Goal: Task Accomplishment & Management: Complete application form

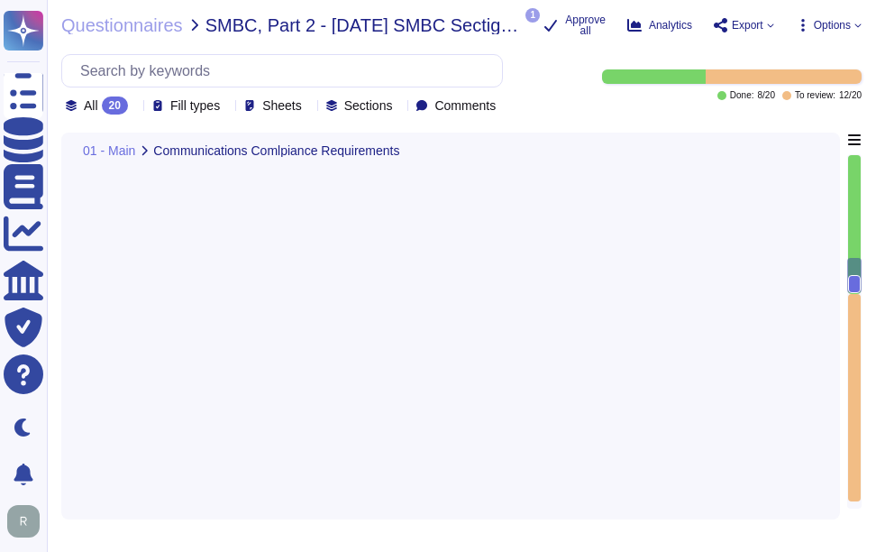
type textarea "A) No. Our application or system does not include GEN AI or AI/ML features, and…"
type textarea "N/a"
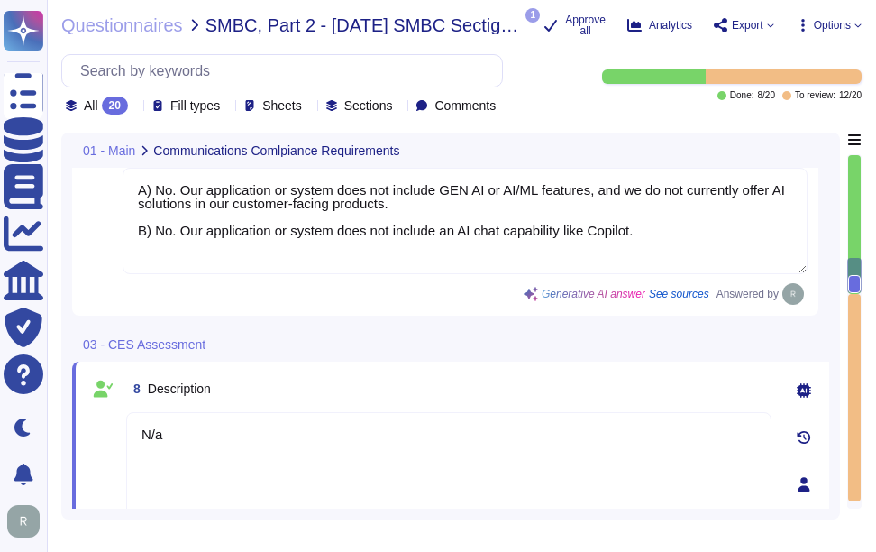
click at [332, 389] on div "8 Description" at bounding box center [448, 388] width 645 height 32
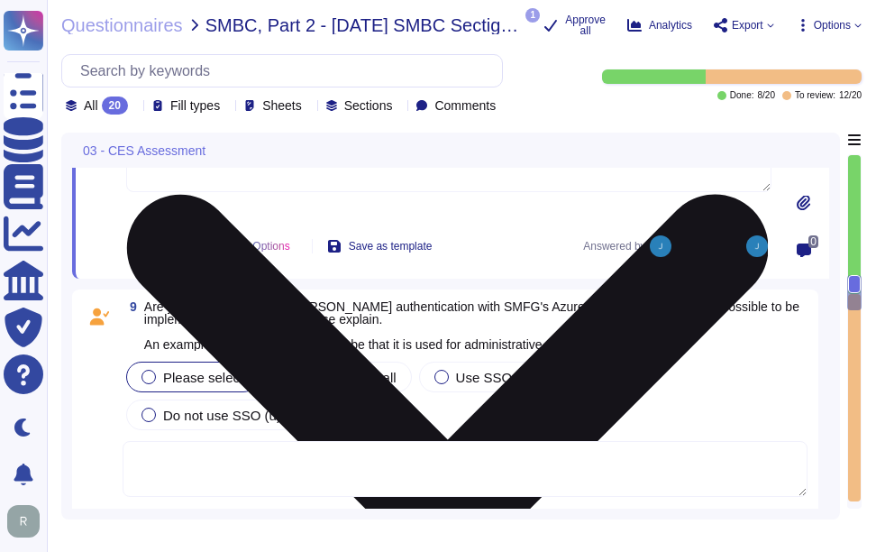
scroll to position [2053, 0]
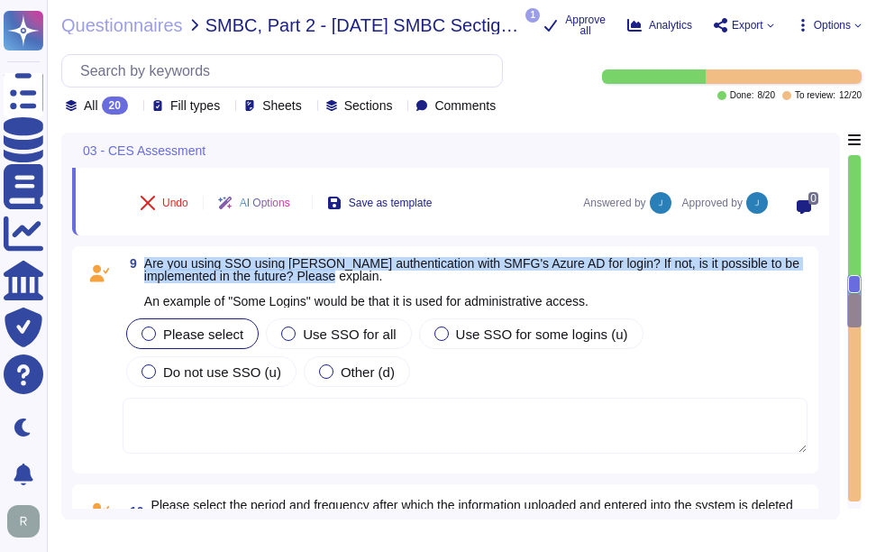
drag, startPoint x: 144, startPoint y: 257, endPoint x: 393, endPoint y: 277, distance: 249.5
click at [393, 277] on span "Are you using SSO using [PERSON_NAME] authentication with SMFG's Azure AD for l…" at bounding box center [475, 282] width 663 height 50
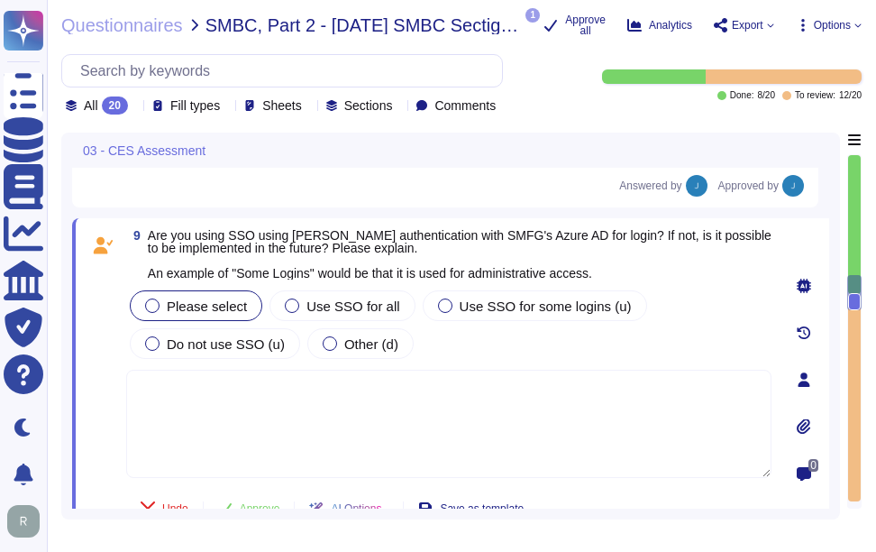
scroll to position [1963, 0]
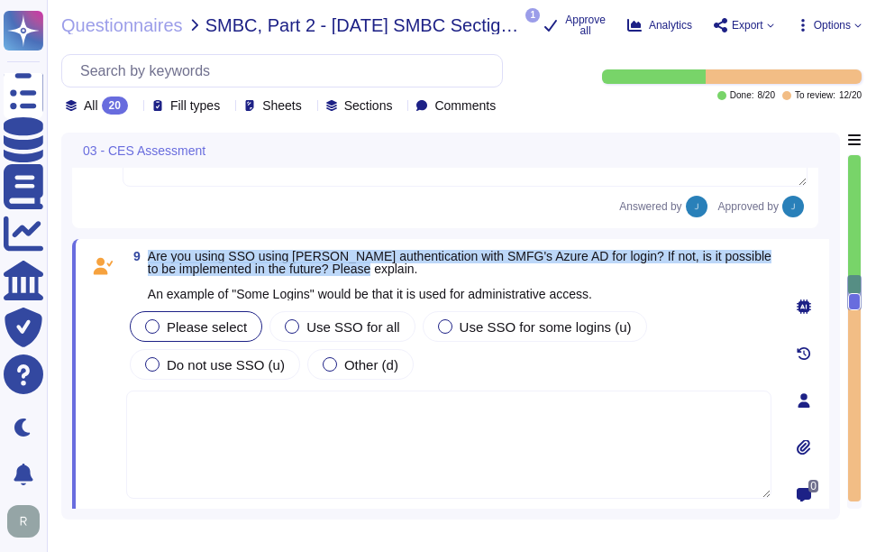
drag, startPoint x: 149, startPoint y: 259, endPoint x: 401, endPoint y: 270, distance: 252.6
click at [401, 270] on span "Are you using SSO using [PERSON_NAME] authentication with SMFG's Azure AD for l…" at bounding box center [460, 275] width 624 height 50
click at [285, 329] on div at bounding box center [292, 326] width 14 height 14
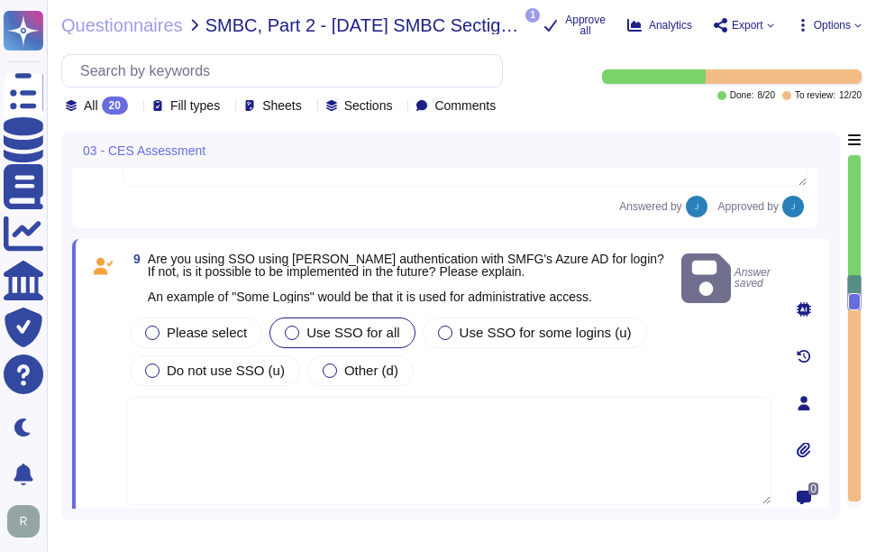
click at [205, 434] on textarea at bounding box center [448, 451] width 645 height 108
paste textarea "Our application supports SSO via SAML2 and integrates with Okta for authenticat…"
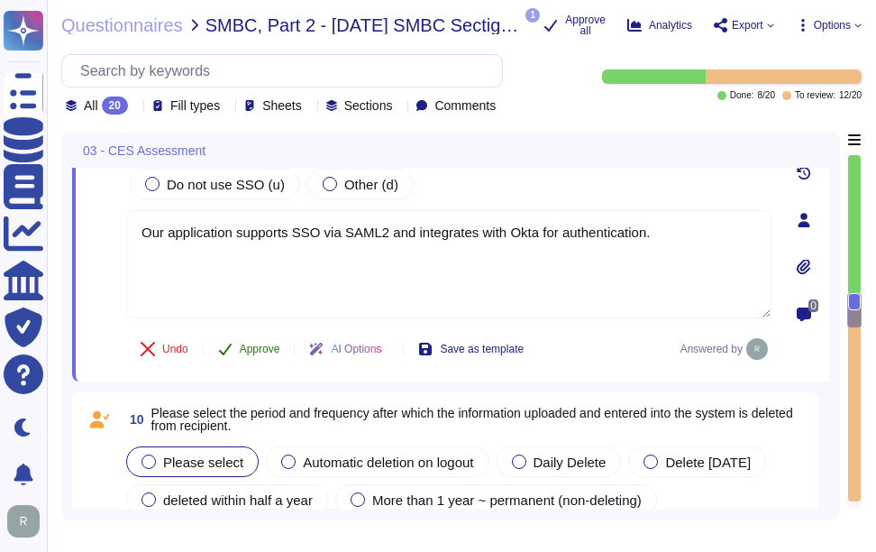
type textarea "Our application supports SSO via SAML2 and integrates with Okta for authenticat…"
click at [260, 352] on span "Approve" at bounding box center [260, 348] width 41 height 11
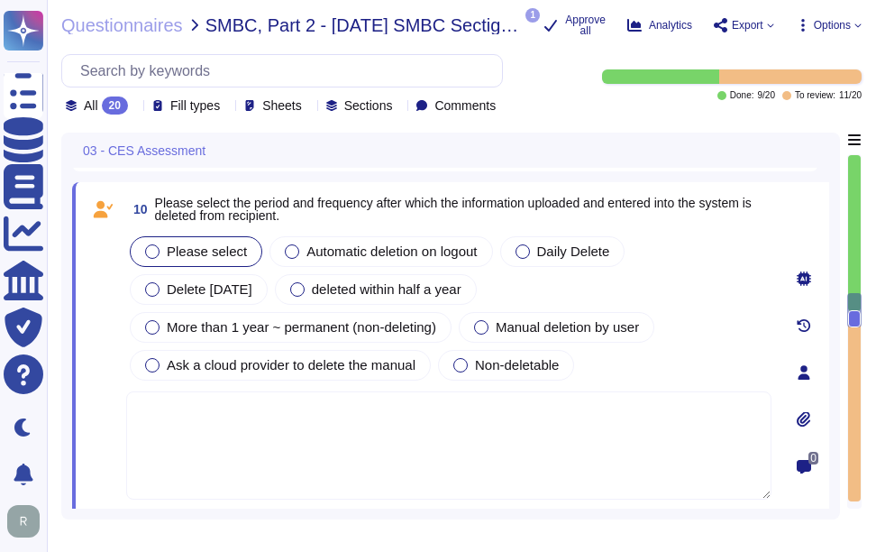
type textarea "N/a"
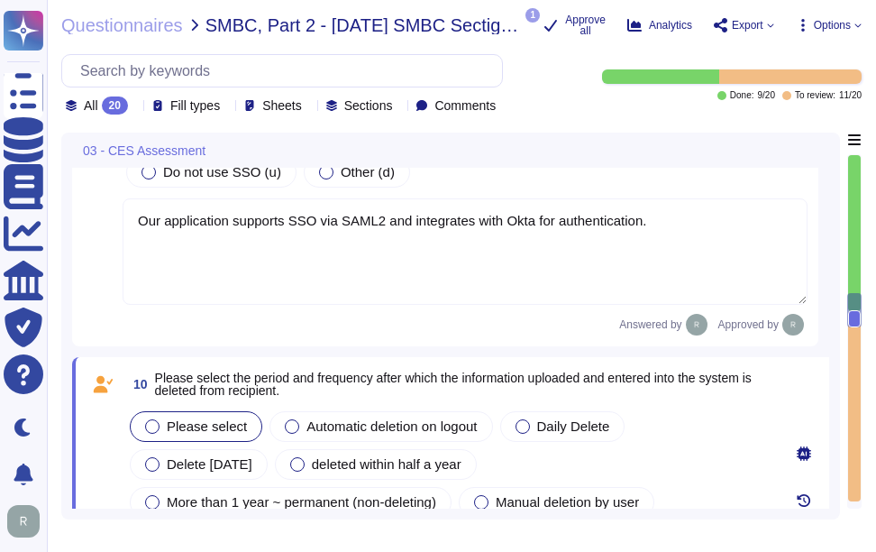
scroll to position [2052, 0]
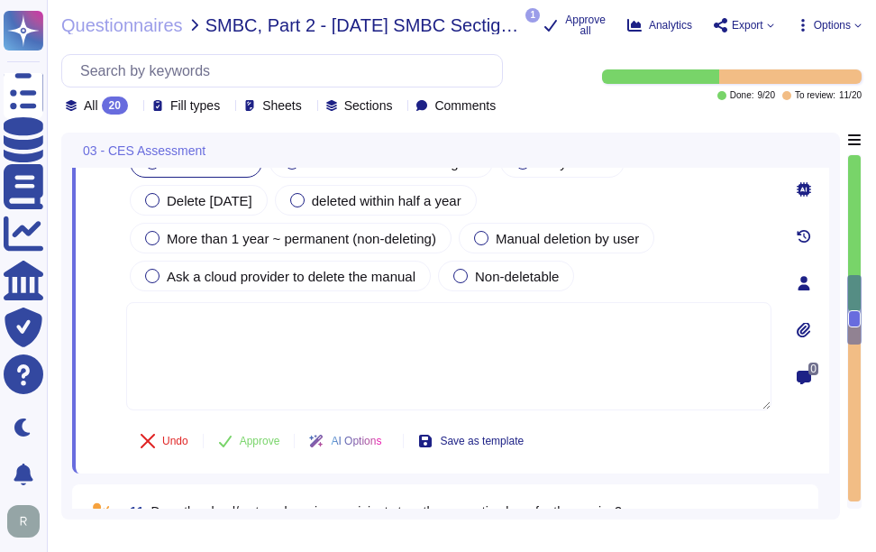
type textarea "N/a"
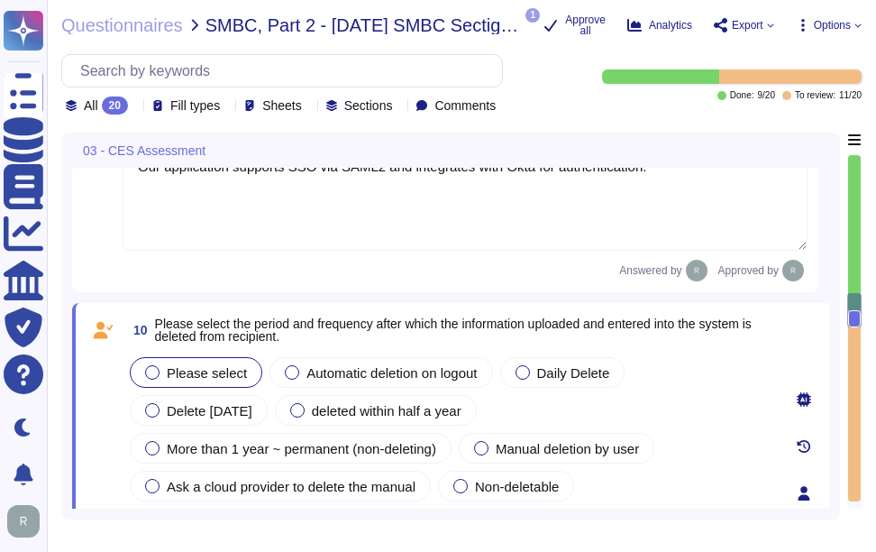
scroll to position [2200, 0]
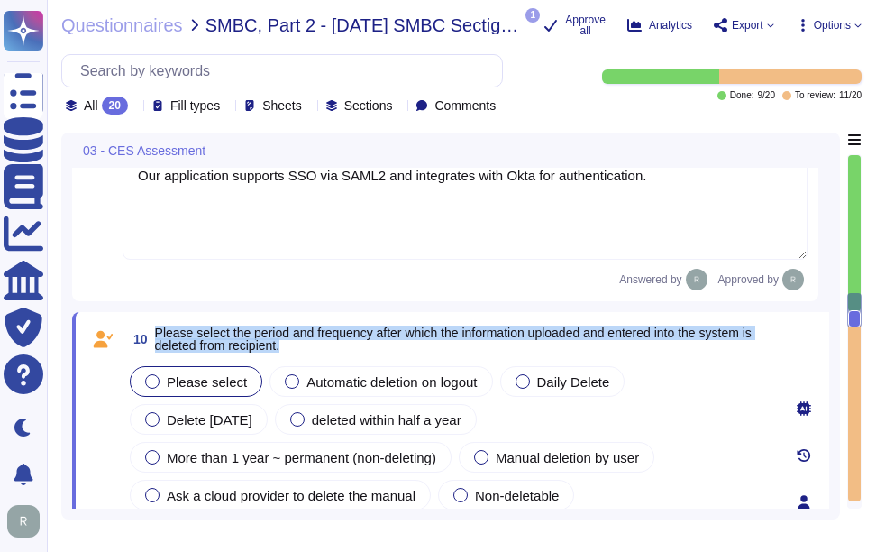
drag, startPoint x: 156, startPoint y: 333, endPoint x: 319, endPoint y: 347, distance: 163.8
click at [319, 347] on span "Please select the period and frequency after which the information uploaded and…" at bounding box center [463, 338] width 616 height 25
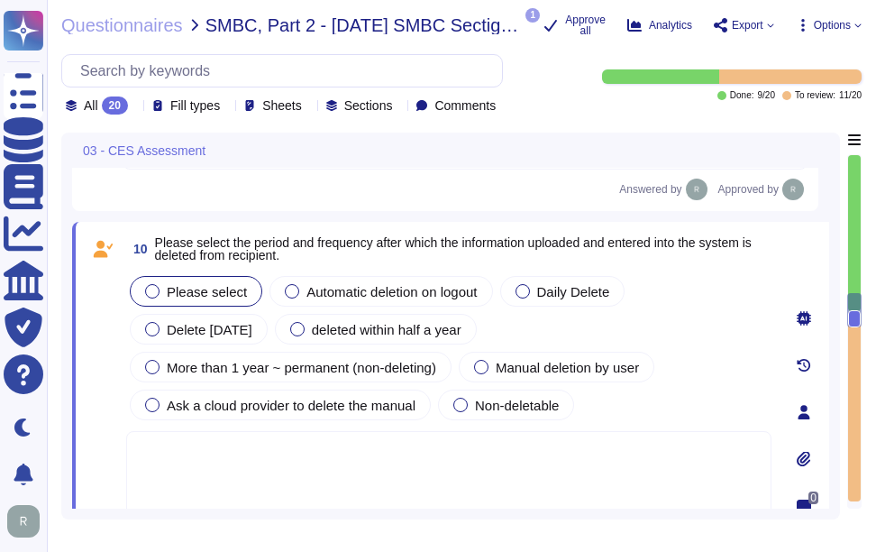
click at [379, 454] on textarea at bounding box center [448, 485] width 645 height 108
paste textarea "Certain data related to the use of the SCM certificate management system will i…"
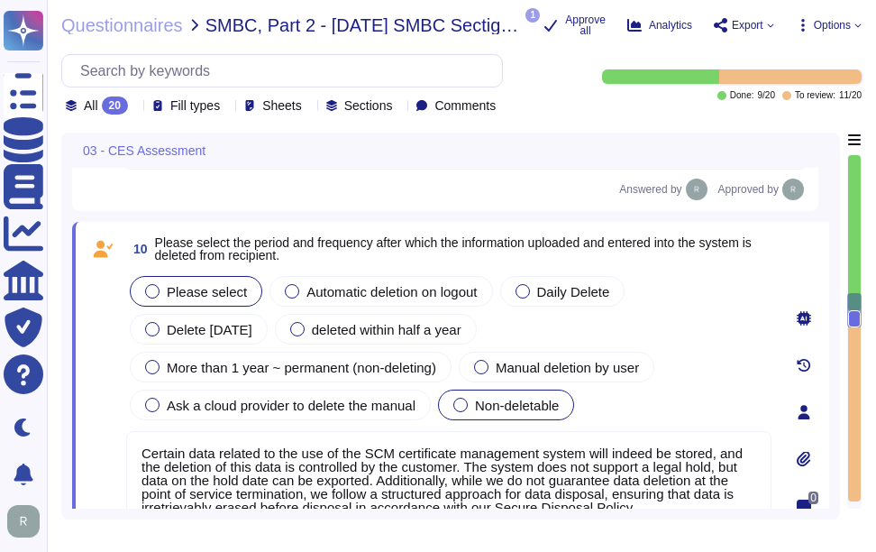
scroll to position [2301, 0]
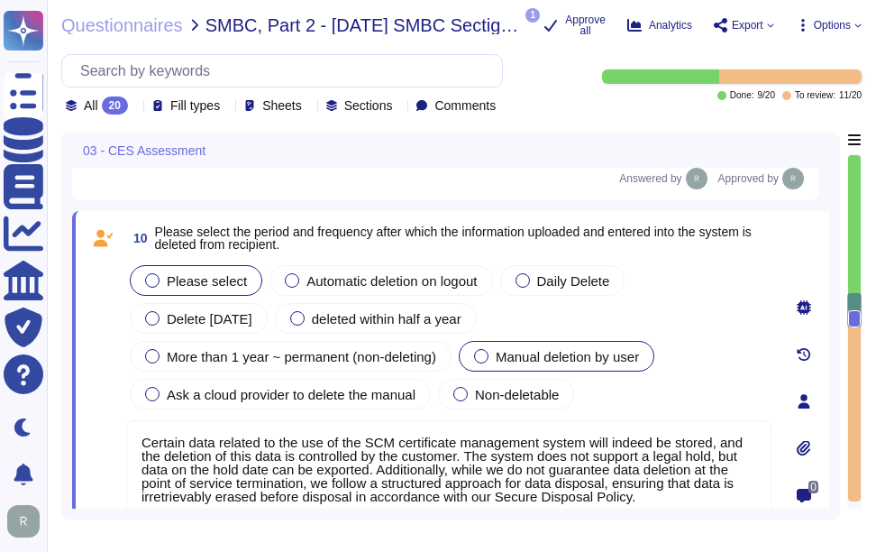
type textarea "Certain data related to the use of the SCM certificate management system will i…"
click at [485, 359] on div at bounding box center [481, 356] width 14 height 14
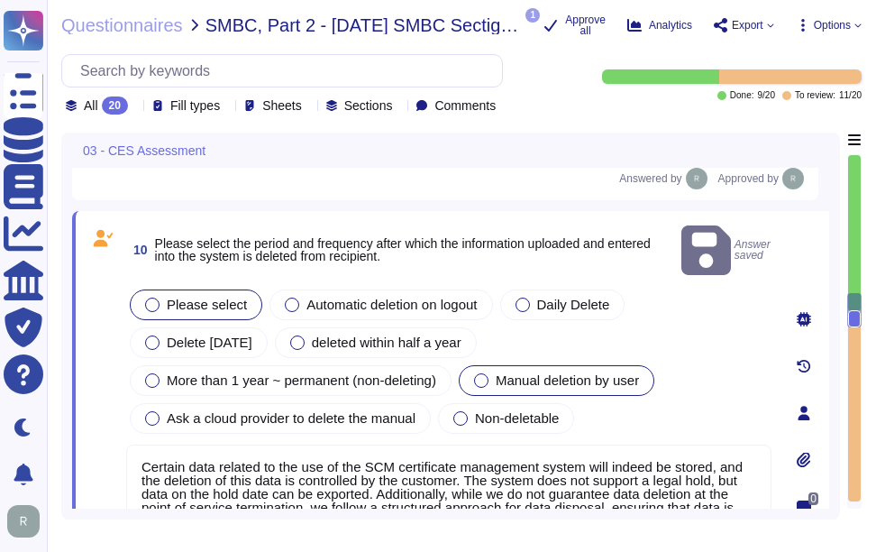
click at [490, 373] on label "Manual deletion by user" at bounding box center [556, 380] width 165 height 14
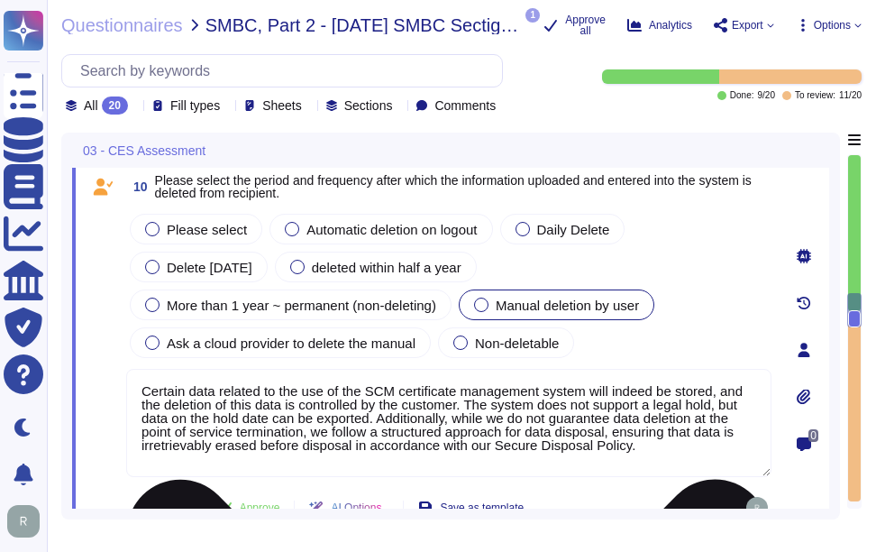
scroll to position [2391, 0]
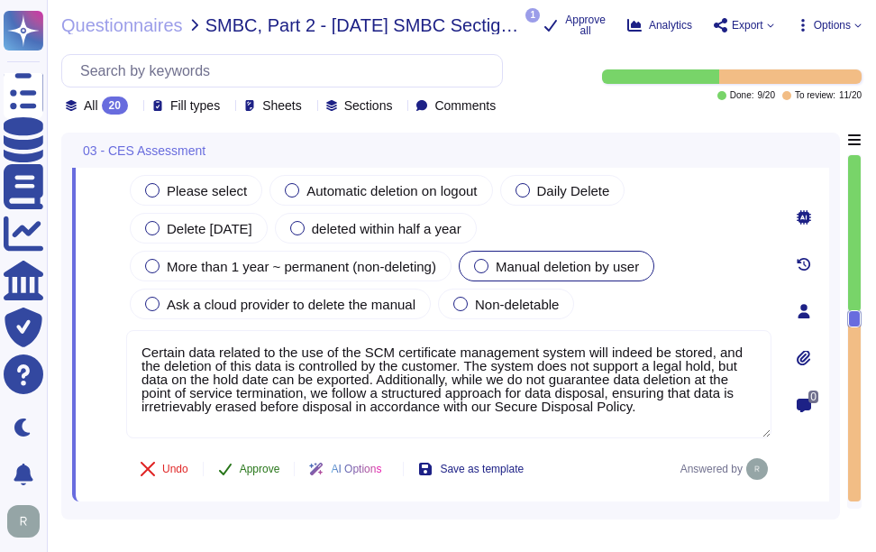
click at [248, 472] on span "Approve" at bounding box center [260, 468] width 41 height 11
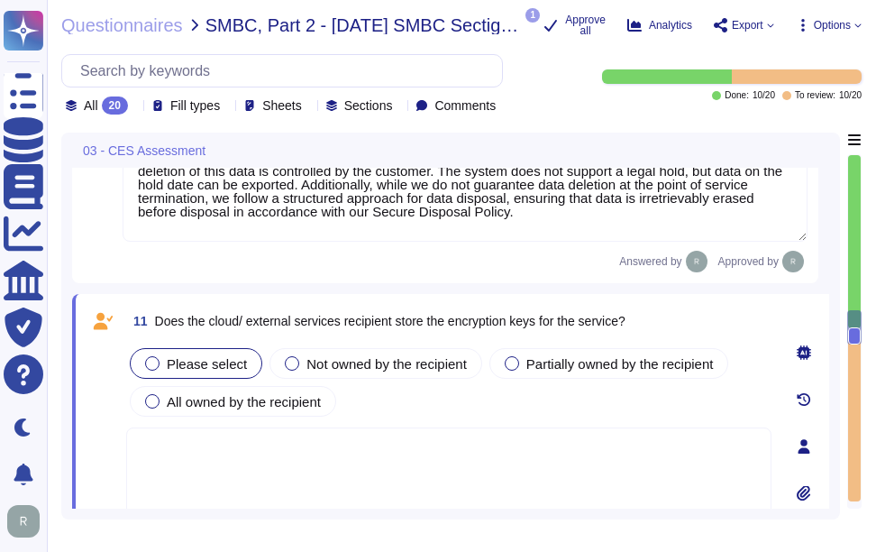
scroll to position [2503, 0]
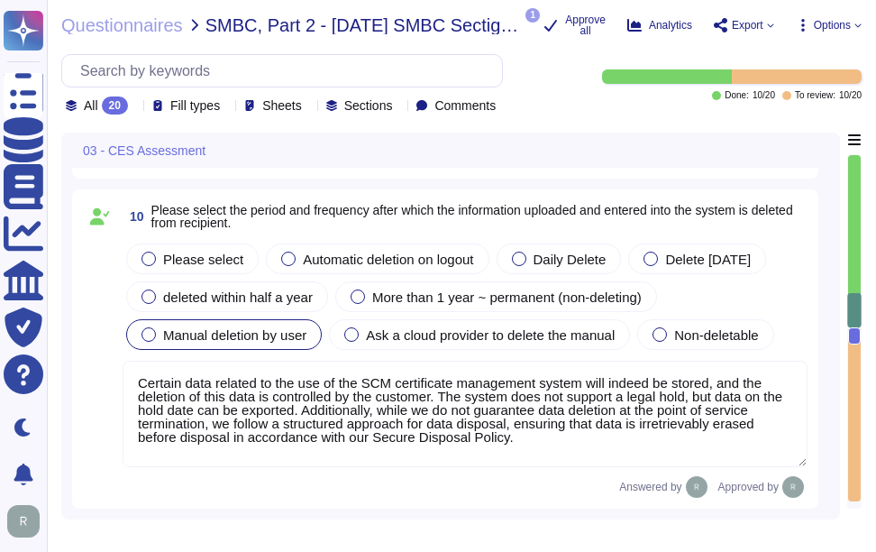
type textarea "N/a"
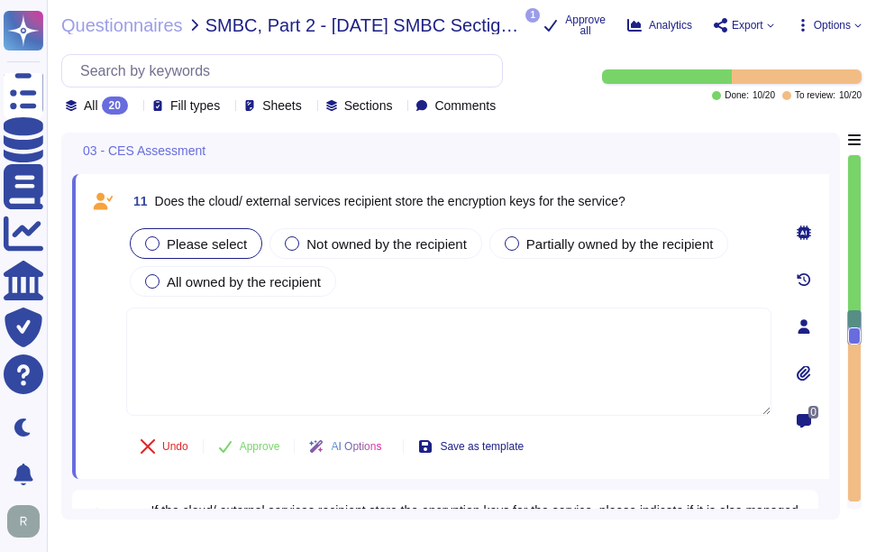
type textarea "Our application supports SSO via SAML2 and integrates with Okta for authenticat…"
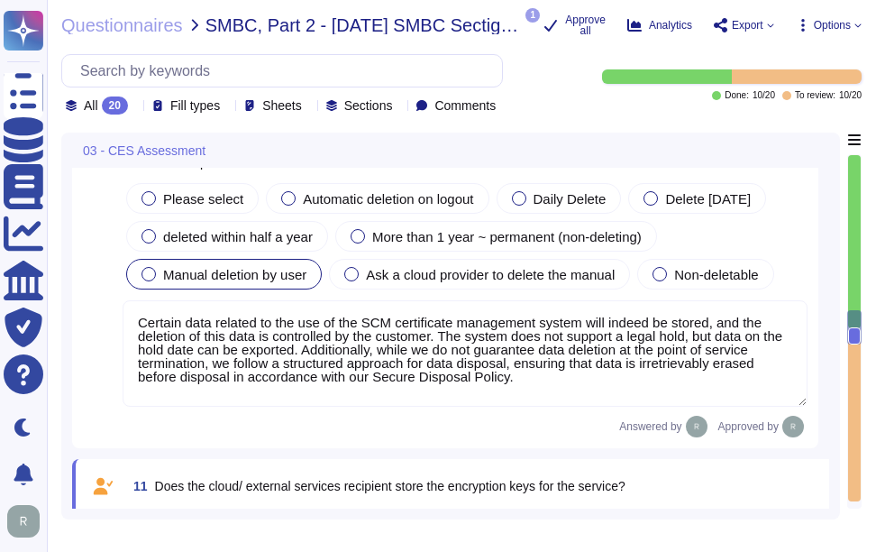
type textarea "N/a"
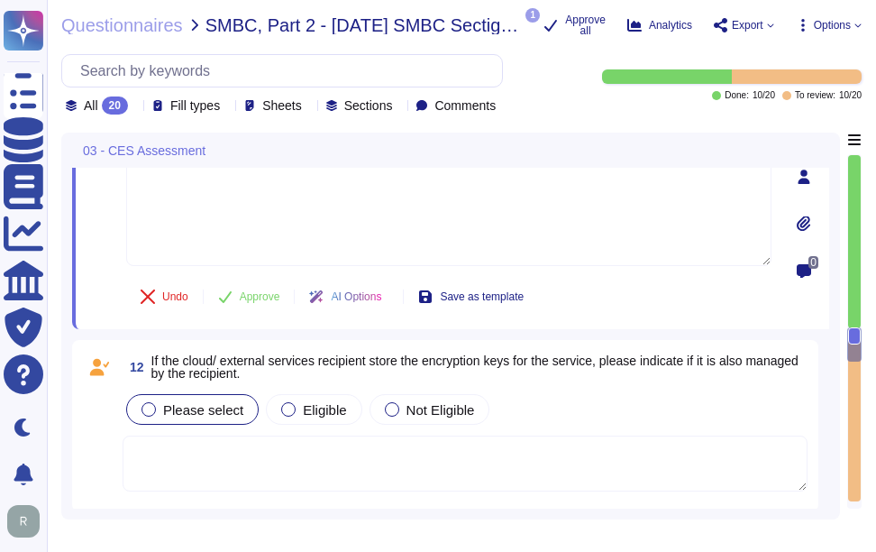
scroll to position [2839, 0]
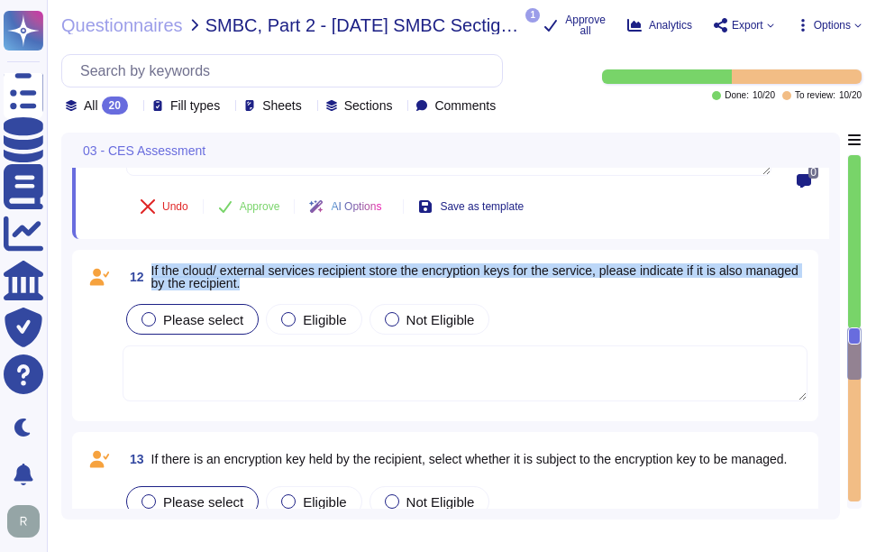
drag, startPoint x: 151, startPoint y: 306, endPoint x: 338, endPoint y: 317, distance: 187.8
click at [338, 293] on span "12 If the cloud/ external services recipient store the encryption keys for the …" at bounding box center [465, 276] width 685 height 32
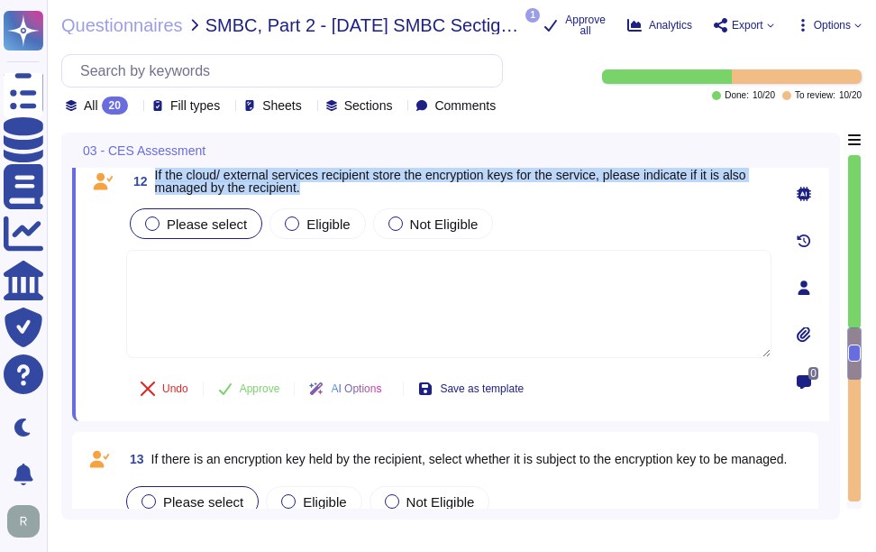
drag, startPoint x: 156, startPoint y: 212, endPoint x: 313, endPoint y: 222, distance: 157.1
click at [313, 194] on span "If the cloud/ external services recipient store the encryption keys for the ser…" at bounding box center [463, 181] width 616 height 25
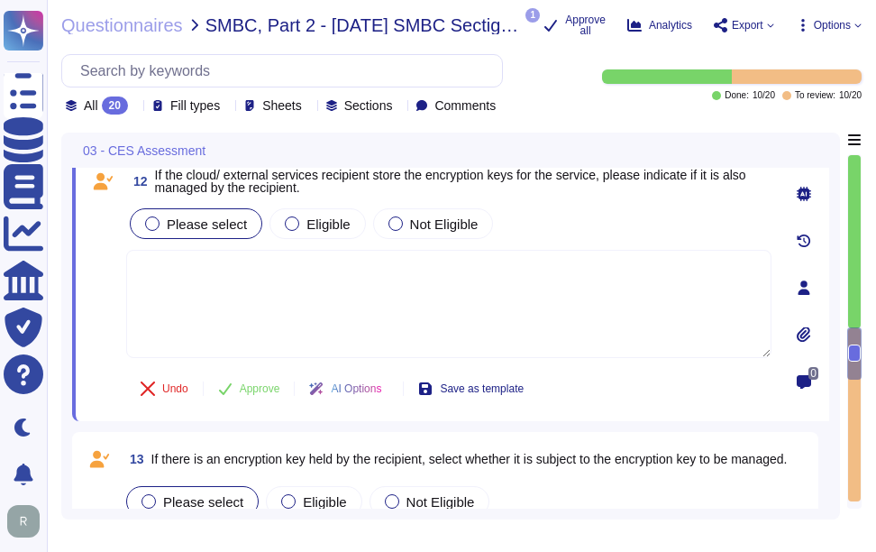
click at [426, 358] on textarea at bounding box center [448, 304] width 645 height 108
paste textarea "Customers are responsible for managing their own keys. However, they may elect …"
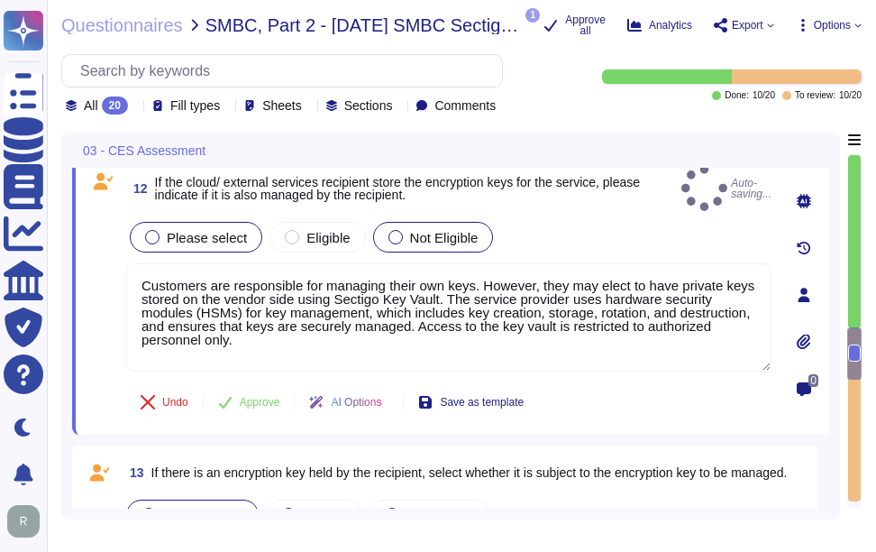
type textarea "Customers are responsible for managing their own keys. However, they may elect …"
click at [395, 244] on div at bounding box center [395, 237] width 14 height 14
click at [427, 245] on span "Not Eligible" at bounding box center [444, 237] width 68 height 15
click at [522, 256] on div "Please select Eligible Not Eligible" at bounding box center [448, 237] width 645 height 38
click at [395, 244] on div at bounding box center [395, 237] width 14 height 14
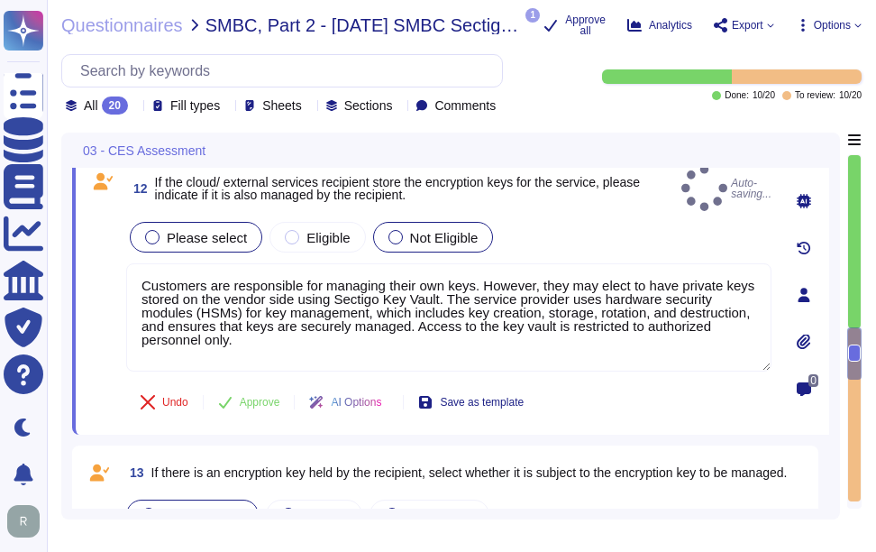
click at [446, 245] on span "Not Eligible" at bounding box center [444, 237] width 68 height 15
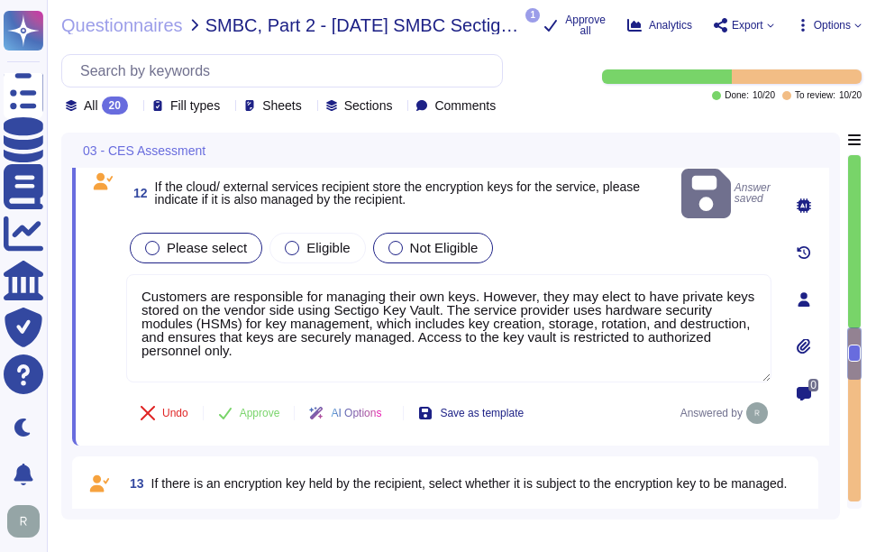
click at [395, 255] on div at bounding box center [395, 248] width 14 height 14
click at [570, 256] on div "Please select Eligible Not Eligible" at bounding box center [448, 248] width 645 height 38
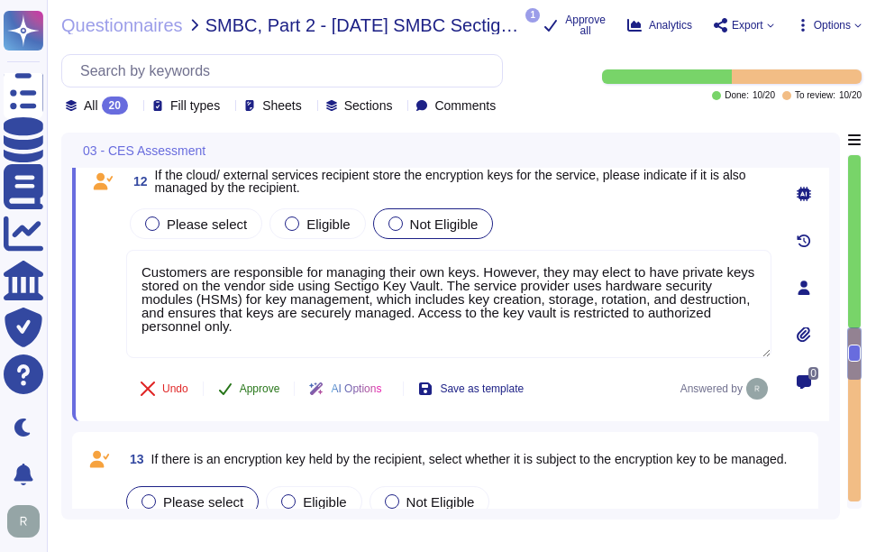
click at [254, 394] on span "Approve" at bounding box center [260, 388] width 41 height 11
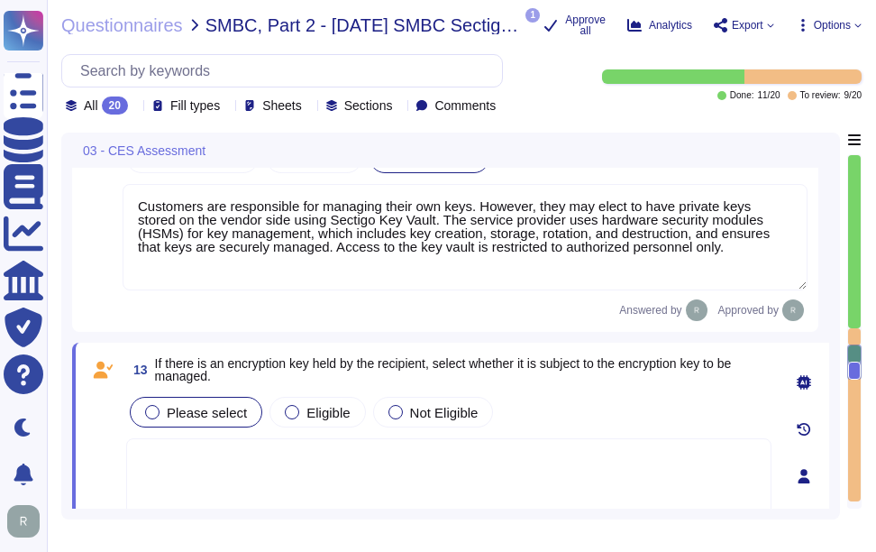
type textarea "Certain data related to the use of the SCM certificate management system will i…"
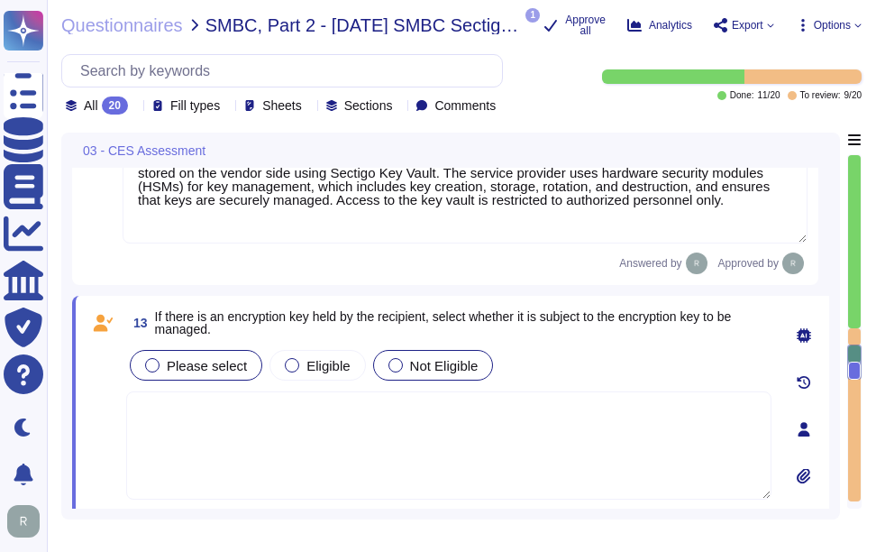
scroll to position [2985, 0]
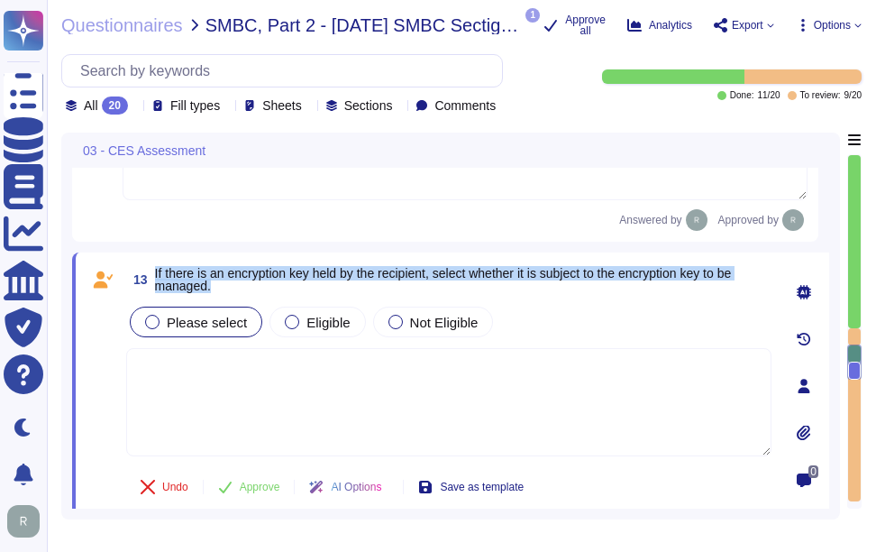
drag, startPoint x: 154, startPoint y: 309, endPoint x: 235, endPoint y: 321, distance: 82.0
click at [235, 296] on span "13 If there is an encryption key held by the recipient, select whether it is su…" at bounding box center [448, 279] width 645 height 32
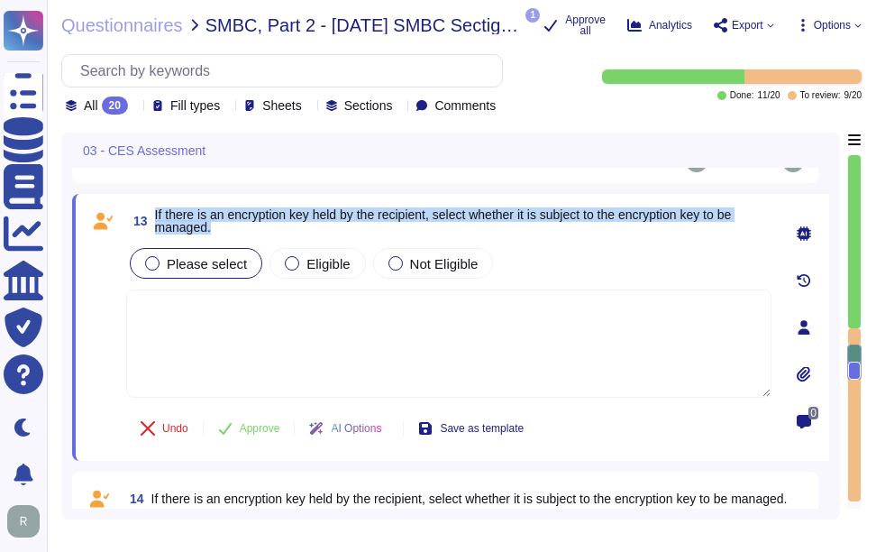
scroll to position [3075, 0]
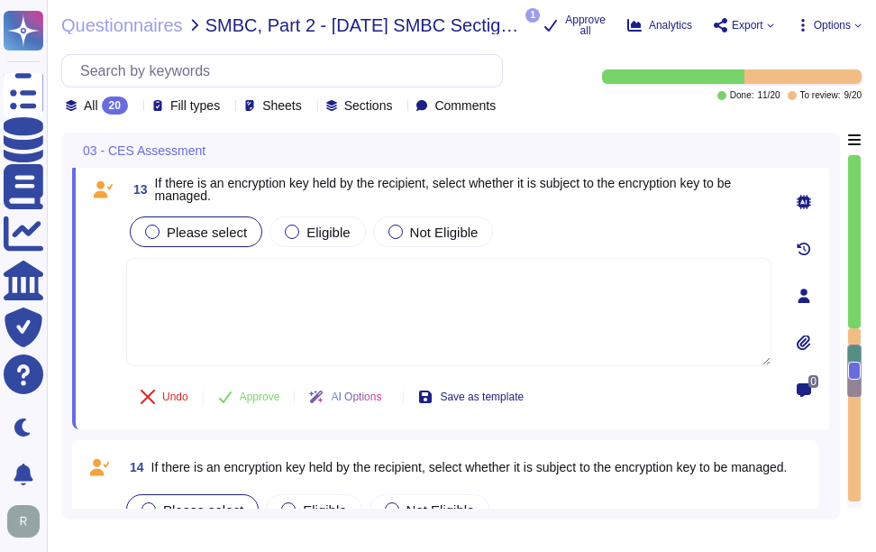
click at [499, 351] on textarea at bounding box center [448, 312] width 645 height 108
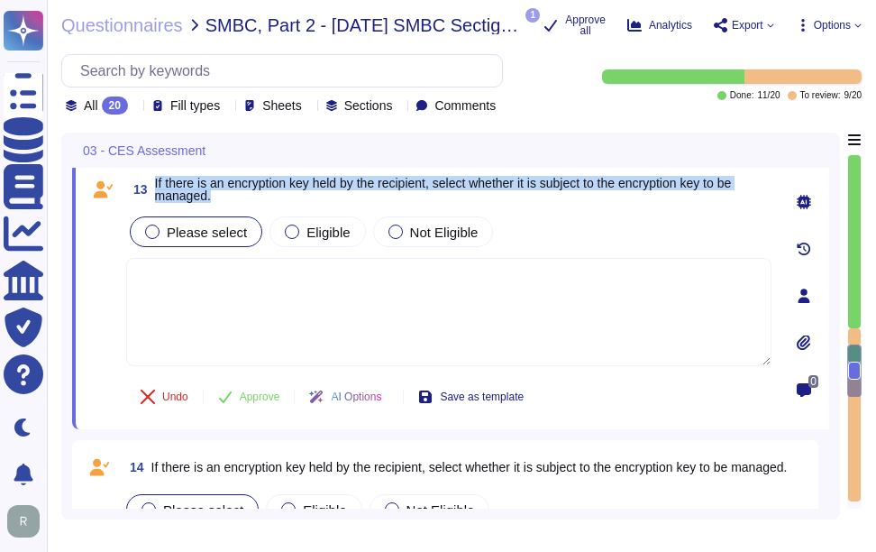
drag, startPoint x: 153, startPoint y: 211, endPoint x: 222, endPoint y: 236, distance: 73.0
click at [222, 205] on span "13 If there is an encryption key held by the recipient, select whether it is su…" at bounding box center [448, 189] width 645 height 32
click at [560, 202] on span "If there is an encryption key held by the recipient, select whether it is subje…" at bounding box center [463, 189] width 616 height 25
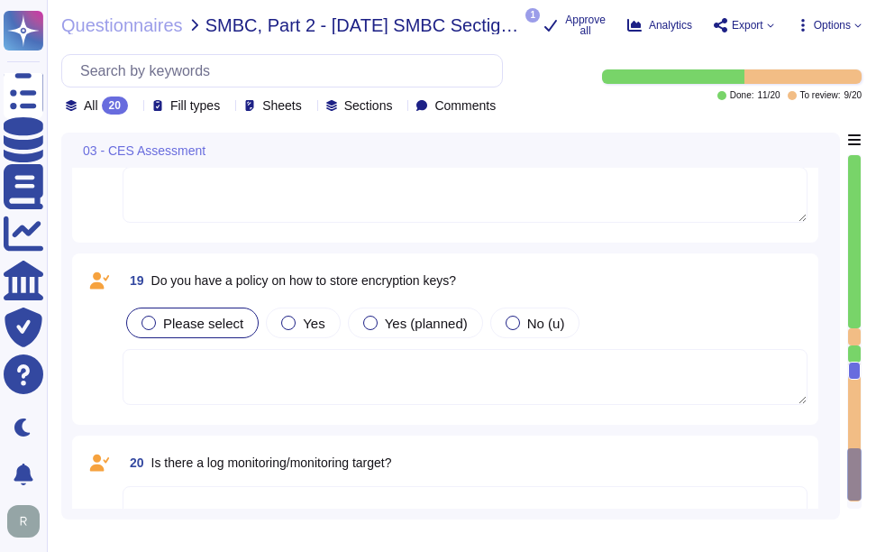
scroll to position [4223, 0]
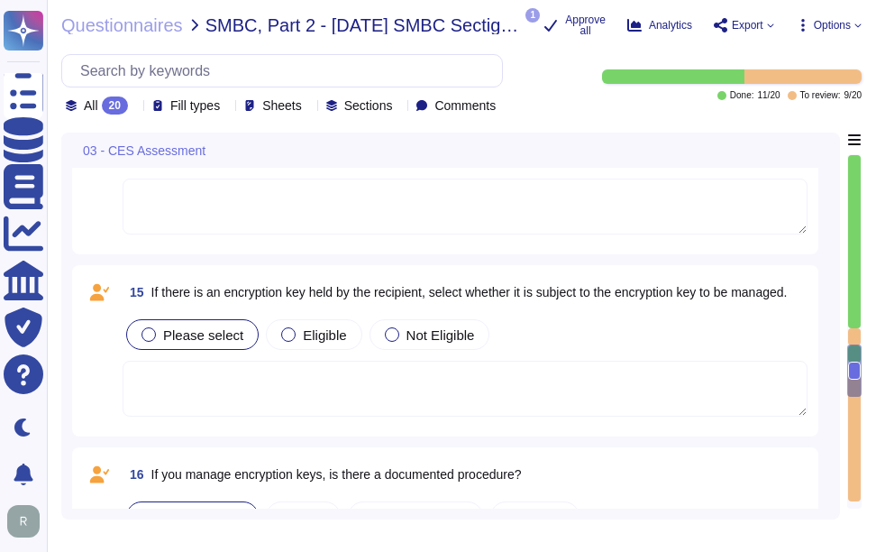
type textarea "Customers are responsible for managing their own keys. However, they may elect …"
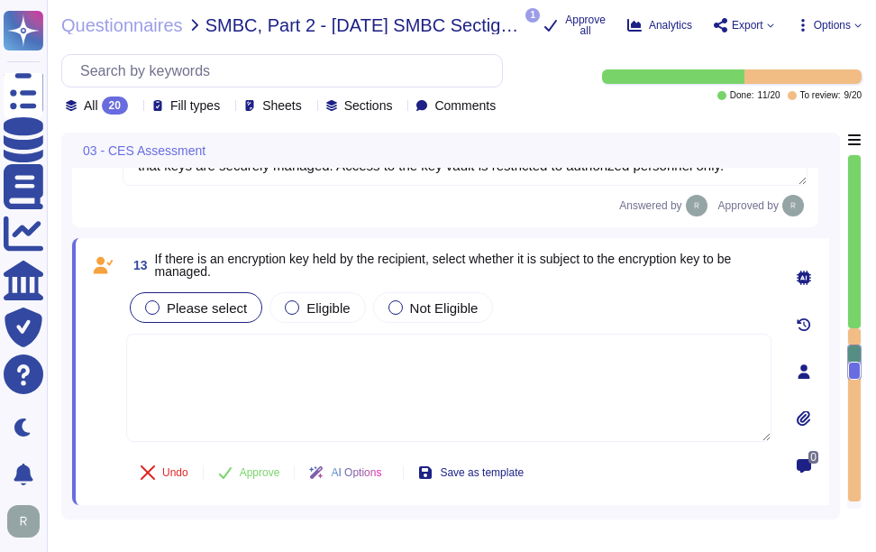
type textarea "Certain data related to the use of the SCM certificate management system will i…"
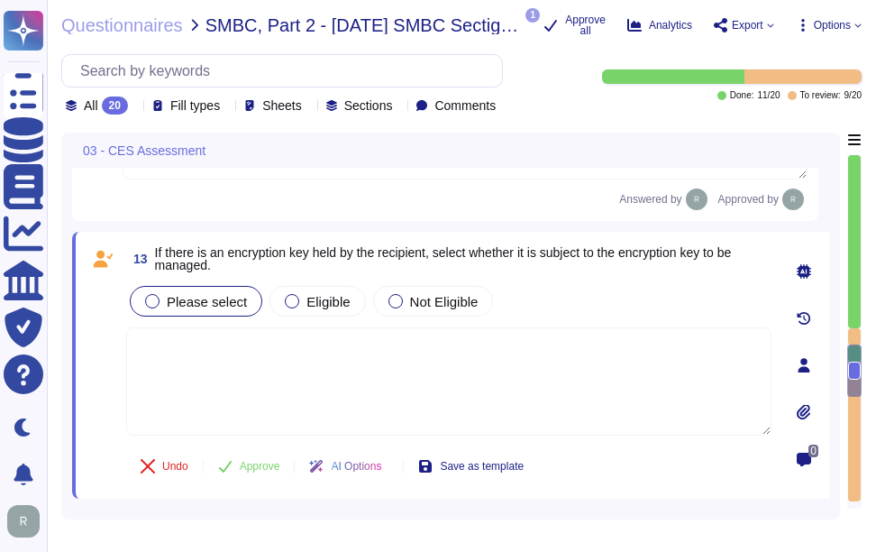
scroll to position [3066, 0]
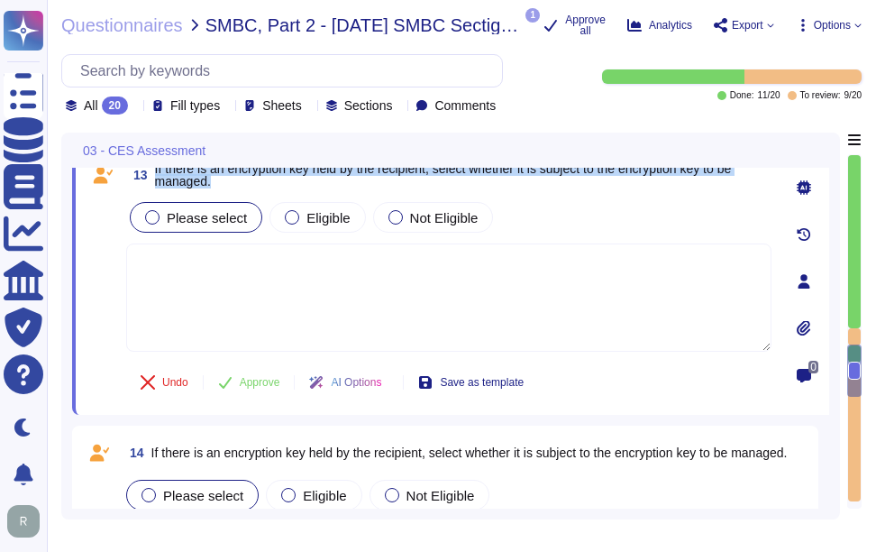
drag, startPoint x: 155, startPoint y: 202, endPoint x: 291, endPoint y: 217, distance: 136.9
click at [291, 187] on span "If there is an encryption key held by the recipient, select whether it is subje…" at bounding box center [463, 174] width 616 height 25
